Goal: Communication & Community: Answer question/provide support

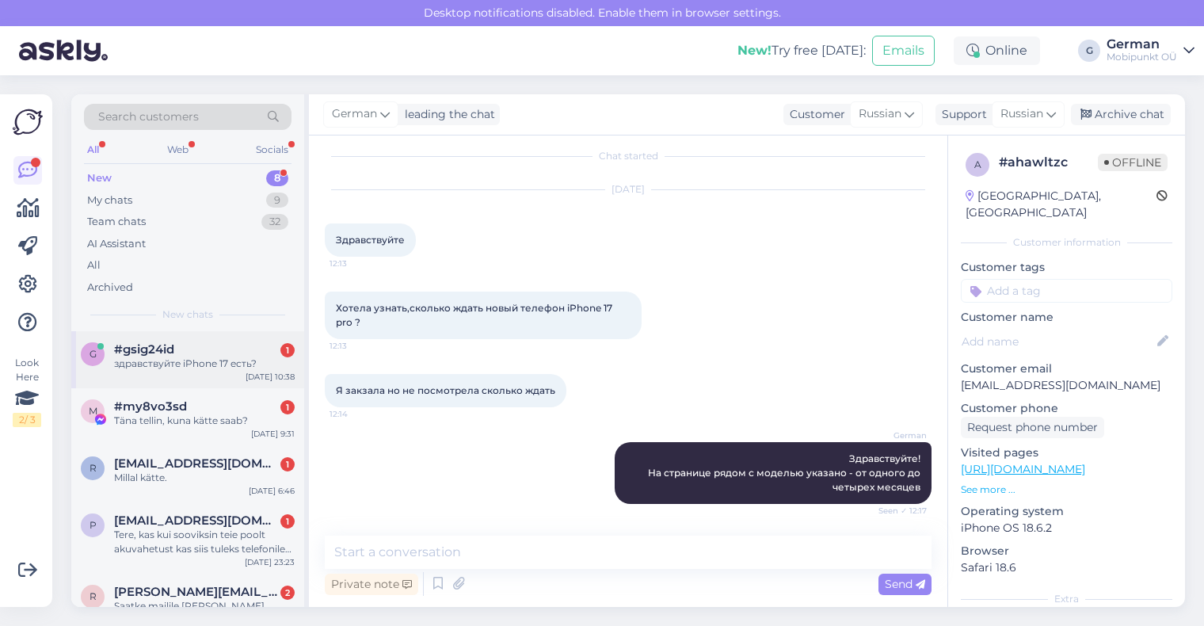
click at [180, 363] on div "здравствуйте iPhone 17 есть?" at bounding box center [204, 363] width 181 height 14
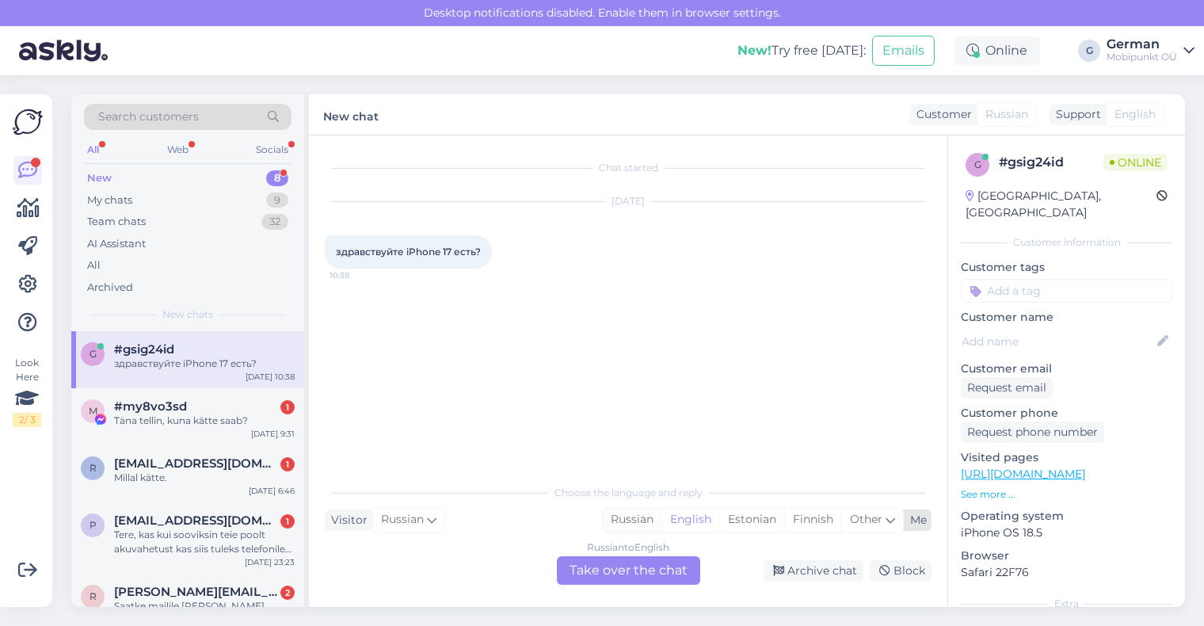
click at [617, 509] on div "Russian" at bounding box center [632, 520] width 59 height 24
click at [600, 566] on div "Russian to Russian Take over the chat" at bounding box center [628, 570] width 143 height 29
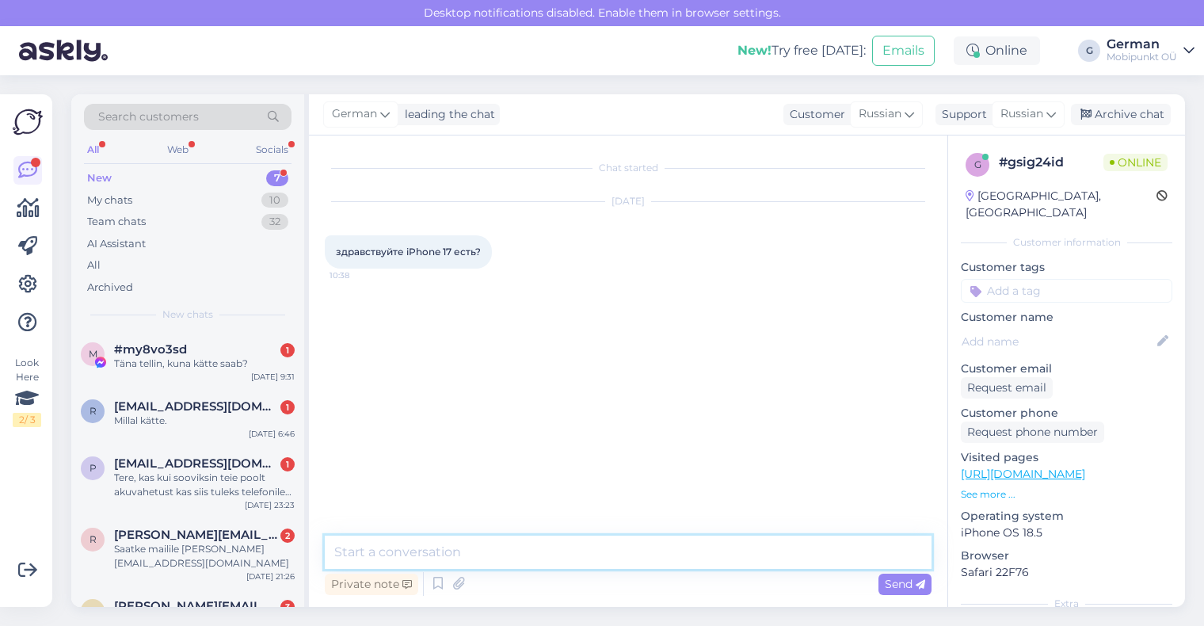
click at [534, 550] on textarea at bounding box center [628, 551] width 607 height 33
type textarea "[PERSON_NAME]"
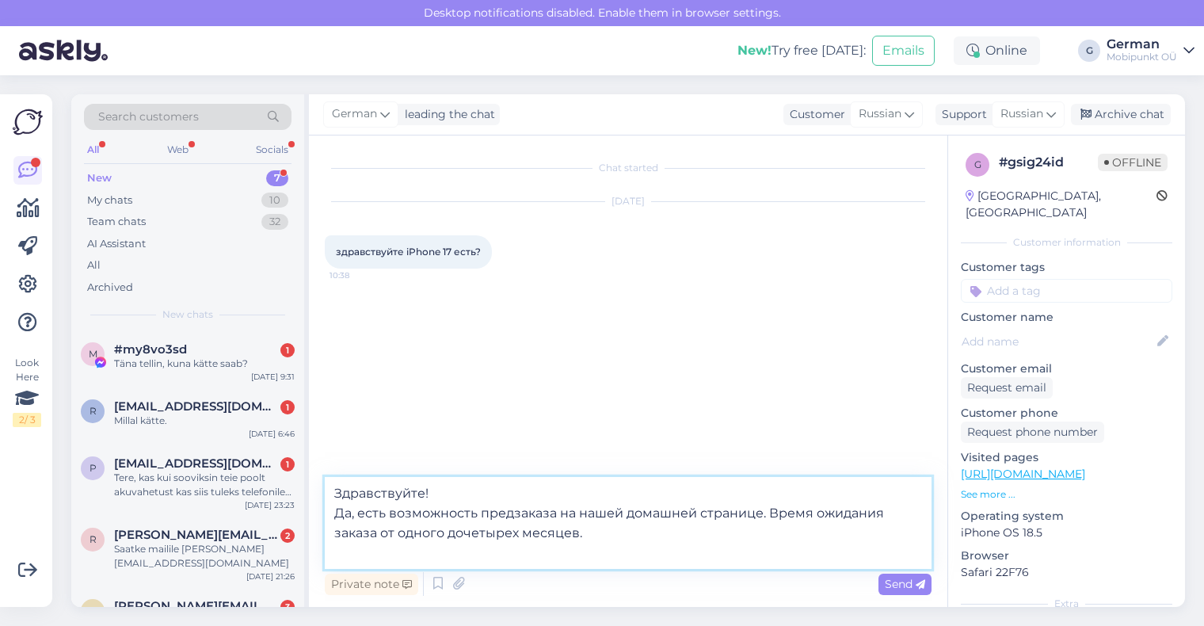
click at [463, 528] on textarea "Здравствуйте! Да, есть возможность предзаказа на нашей домашней странице. Время…" at bounding box center [628, 523] width 607 height 92
click at [397, 556] on textarea "Здравствуйте! Да, есть возможность предзаказа на нашей домашней странице. Время…" at bounding box center [628, 523] width 607 height 92
paste textarea "[URL][DOMAIN_NAME]"
click at [383, 533] on textarea "Здравствуйте! Да, есть возможность предзаказа на нашей домашней странице. Время…" at bounding box center [628, 523] width 607 height 92
type textarea "Здравствуйте! Да, есть возможность предзаказа на нашей домашней странице. Время…"
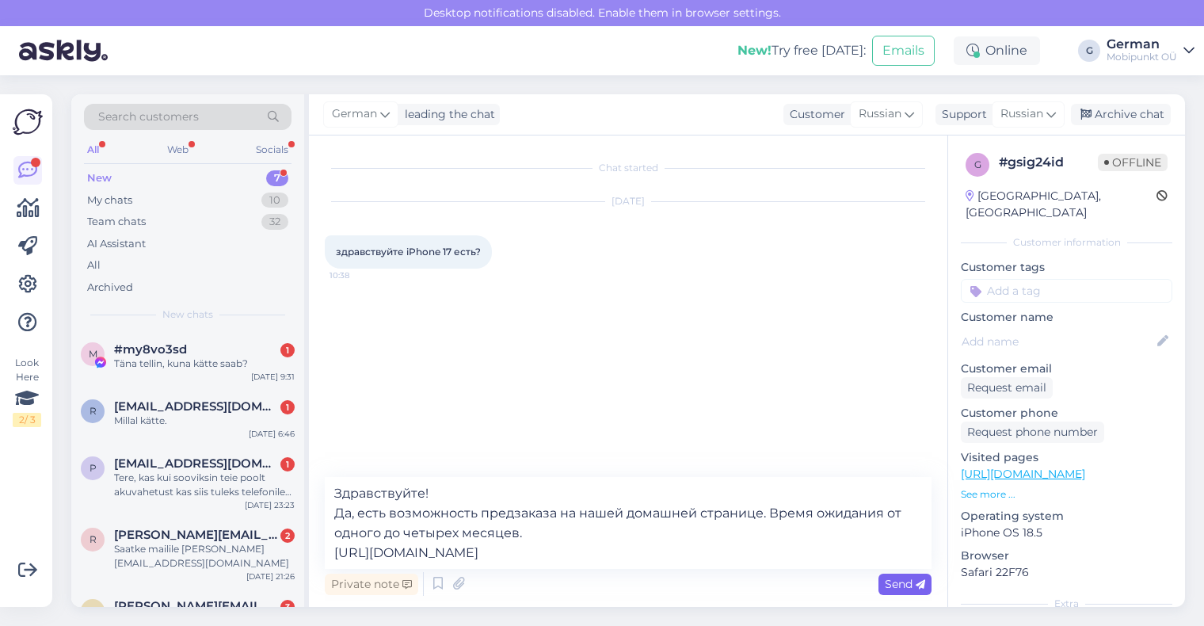
click at [908, 585] on span "Send" at bounding box center [905, 584] width 40 height 14
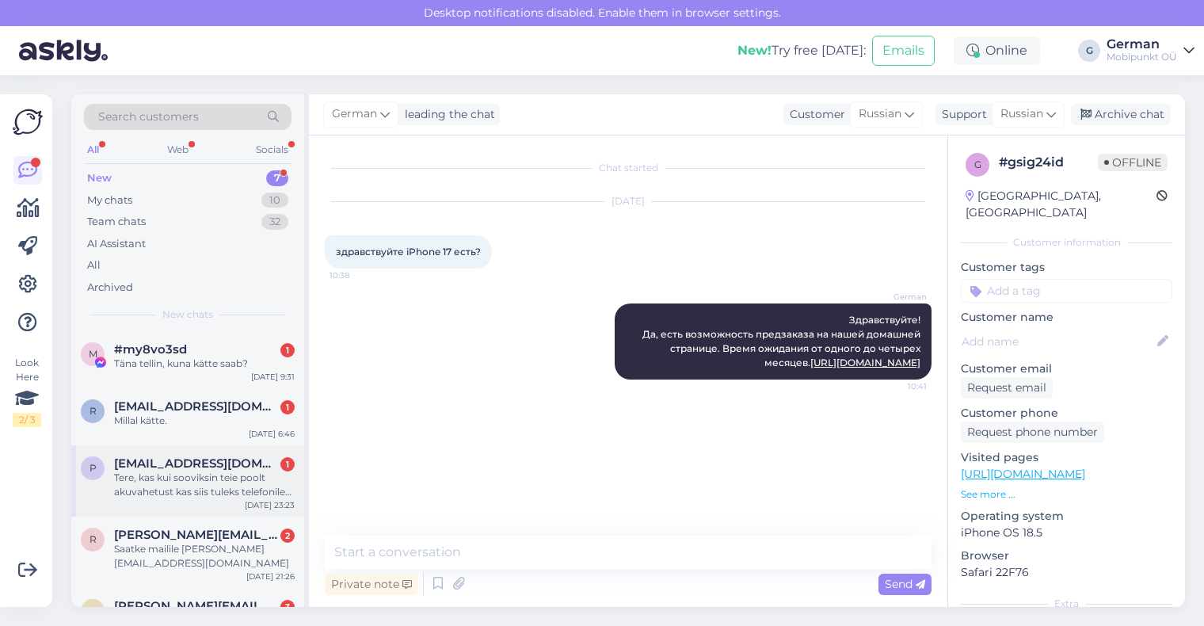
scroll to position [166, 0]
